Goal: Transaction & Acquisition: Purchase product/service

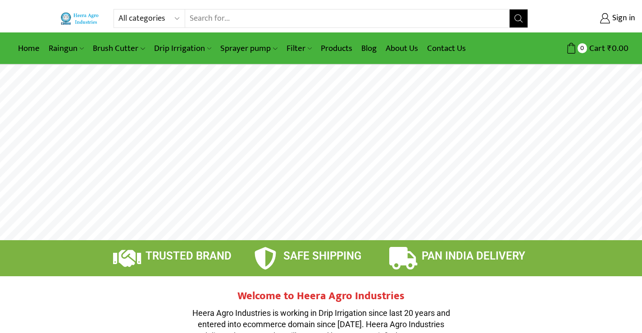
click at [177, 17] on select "All categories Accessories Air Release Valve Brush Cutter Domestic Use Drip Irr…" at bounding box center [151, 18] width 66 height 18
select select "accessories"
click at [118, 9] on select "All categories Accessories Air Release Valve Brush Cutter Domestic Use Drip Irr…" at bounding box center [151, 18] width 66 height 18
click at [517, 19] on icon "Search button" at bounding box center [518, 18] width 8 height 8
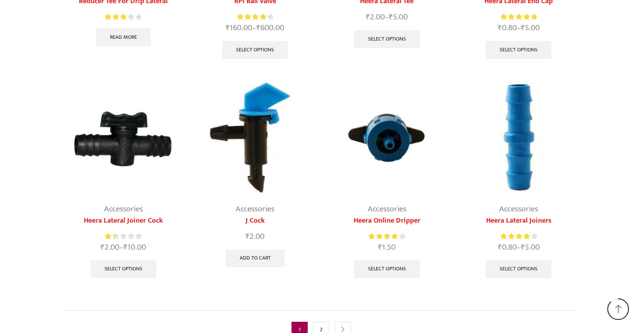
scroll to position [581, 0]
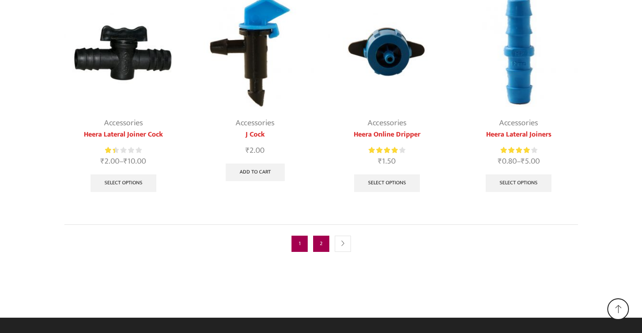
click at [317, 246] on link "2" at bounding box center [321, 244] width 16 height 16
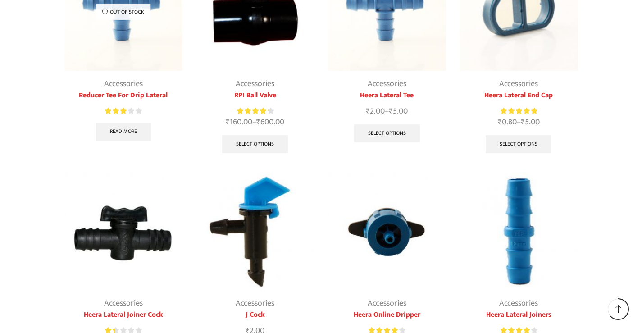
scroll to position [221, 0]
